Goal: Task Accomplishment & Management: Manage account settings

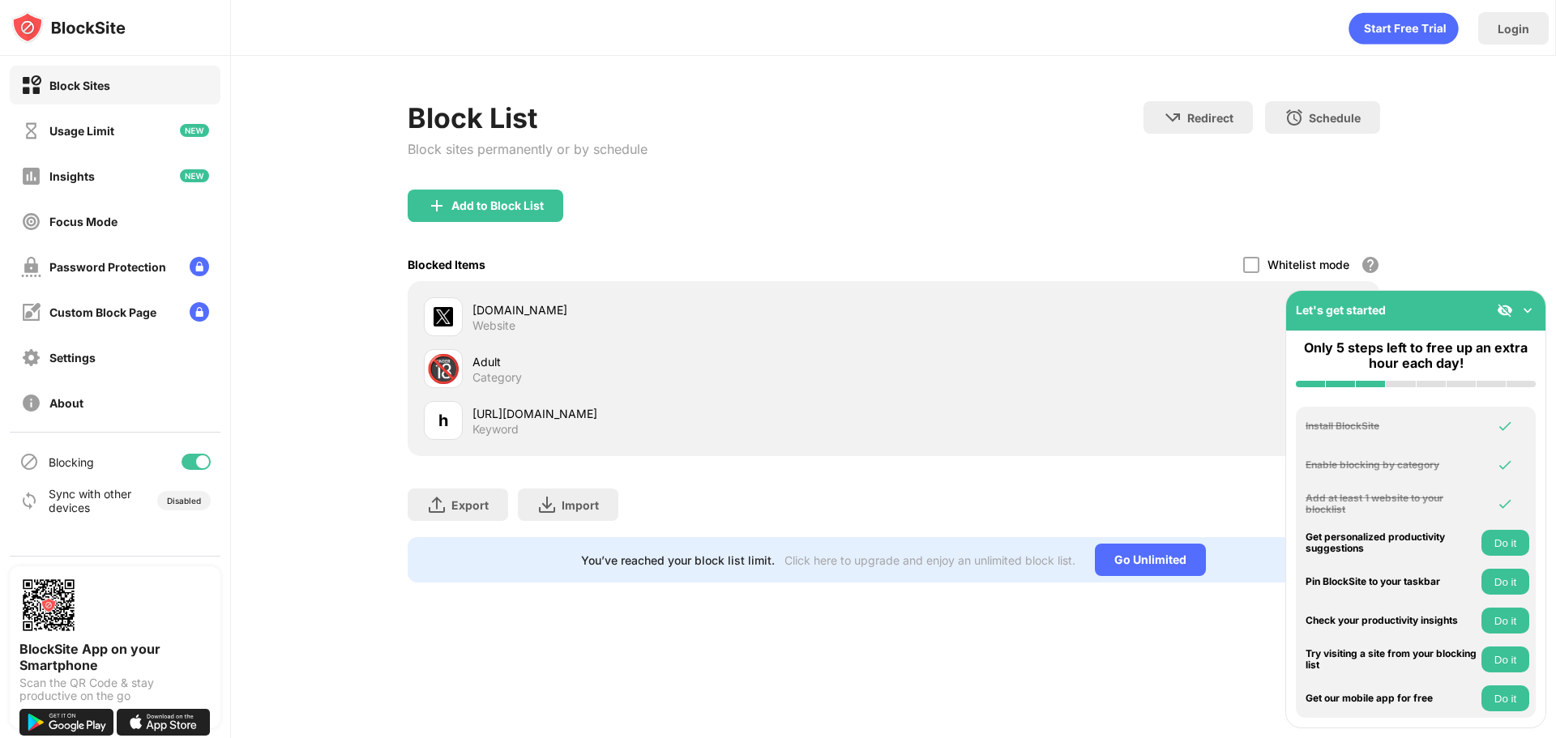
drag, startPoint x: 200, startPoint y: 467, endPoint x: 205, endPoint y: 422, distance: 44.8
click at [200, 467] on div at bounding box center [202, 461] width 13 height 13
